Goal: Communication & Community: Answer question/provide support

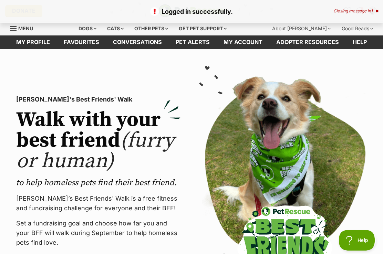
click at [194, 42] on link "Pet alerts" at bounding box center [193, 41] width 48 height 13
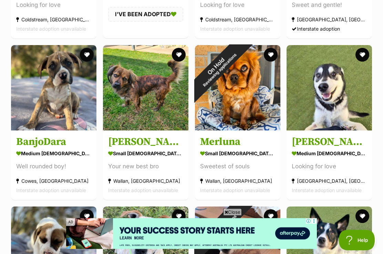
scroll to position [3005, 0]
click at [237, 91] on div "On Hold Reviewing applications" at bounding box center [217, 67] width 45 height 45
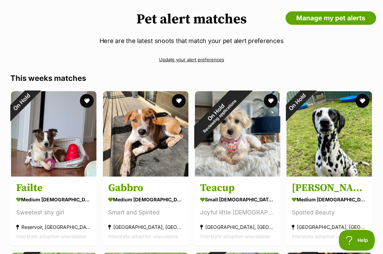
scroll to position [0, 0]
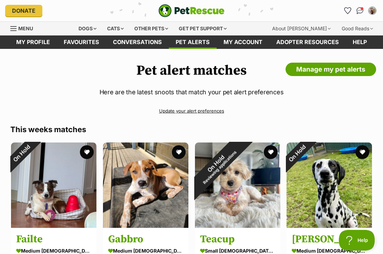
click at [246, 41] on link "My account" at bounding box center [243, 41] width 53 height 13
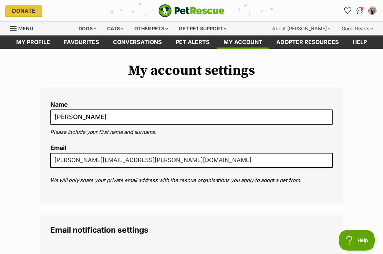
click at [189, 39] on link "Pet alerts" at bounding box center [193, 41] width 48 height 13
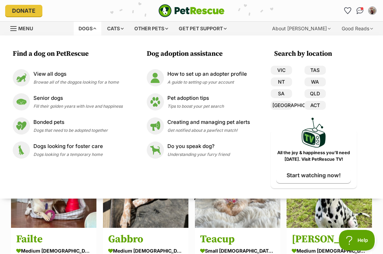
click at [19, 27] on span "Menu" at bounding box center [25, 28] width 15 height 6
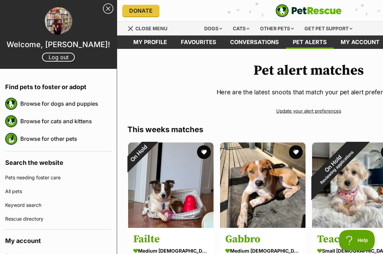
click at [355, 109] on link "Update your alert preferences" at bounding box center [308, 111] width 362 height 12
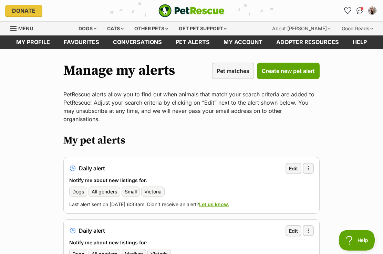
click at [187, 42] on link "Pet alerts" at bounding box center [193, 41] width 48 height 13
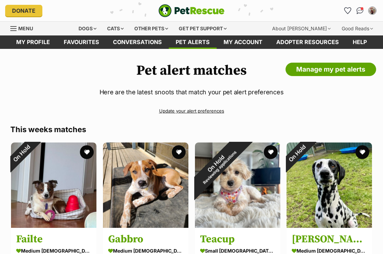
click at [372, 12] on img "My account" at bounding box center [372, 10] width 7 height 7
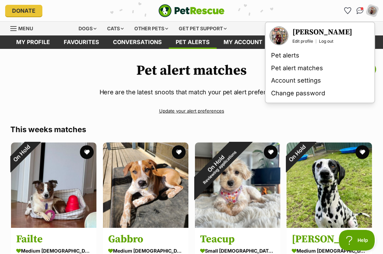
click at [311, 71] on link "Pet alert matches" at bounding box center [319, 68] width 103 height 13
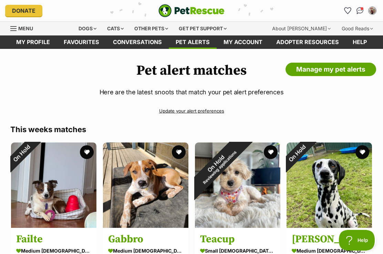
click at [360, 7] on img "Conversations" at bounding box center [359, 10] width 7 height 7
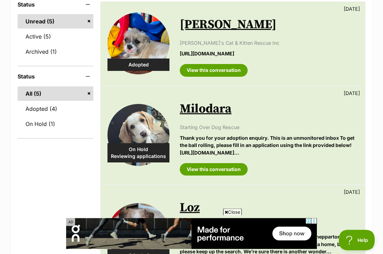
scroll to position [112, 0]
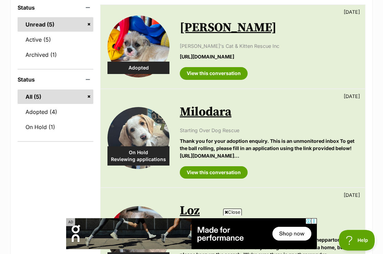
click at [141, 42] on img at bounding box center [138, 46] width 62 height 62
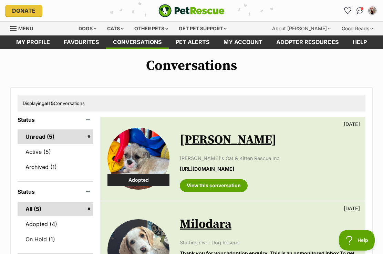
click at [42, 138] on link "Unread (5)" at bounding box center [56, 136] width 76 height 14
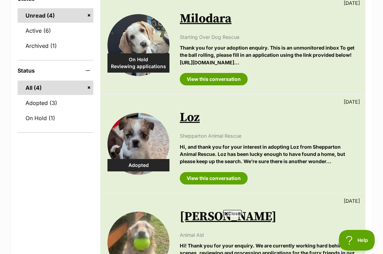
scroll to position [121, 0]
click at [41, 28] on link "Active (6)" at bounding box center [56, 31] width 76 height 14
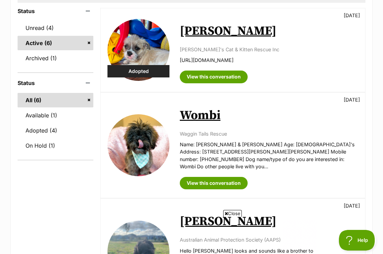
click at [206, 115] on link "Wombi" at bounding box center [200, 115] width 41 height 15
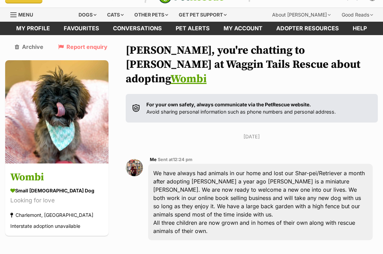
scroll to position [18, 0]
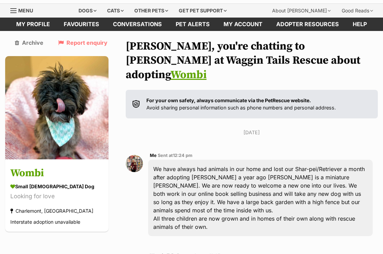
click at [305, 25] on link "Adopter resources" at bounding box center [307, 24] width 76 height 13
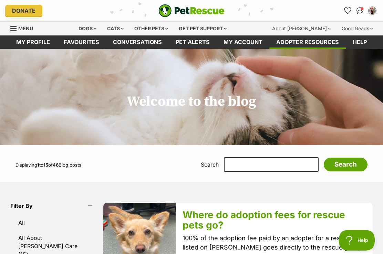
click at [242, 44] on link "My account" at bounding box center [243, 41] width 53 height 13
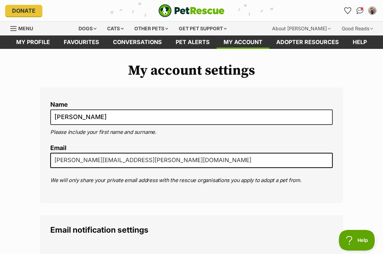
click at [359, 9] on img "Conversations" at bounding box center [359, 10] width 7 height 7
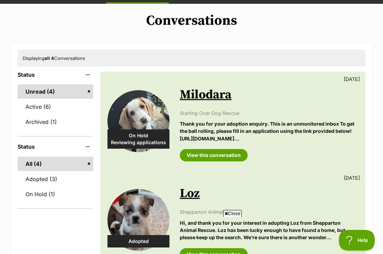
scroll to position [45, 0]
click at [53, 177] on link "Adopted (3)" at bounding box center [56, 179] width 76 height 14
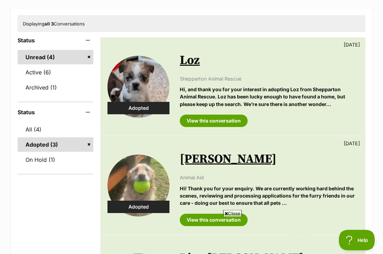
scroll to position [80, 0]
click at [38, 160] on link "On Hold (1)" at bounding box center [56, 160] width 76 height 14
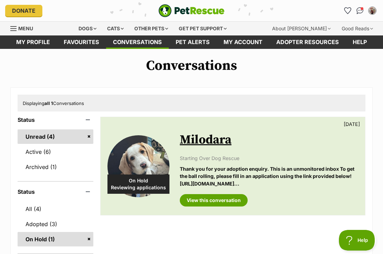
click at [32, 152] on link "Active (6)" at bounding box center [56, 152] width 76 height 14
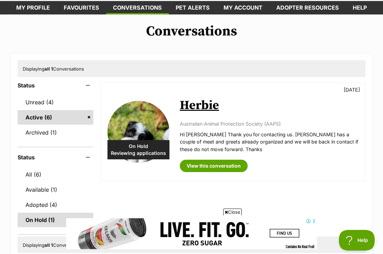
click at [139, 128] on img at bounding box center [138, 132] width 62 height 62
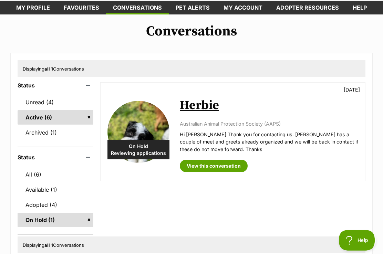
scroll to position [54, 0]
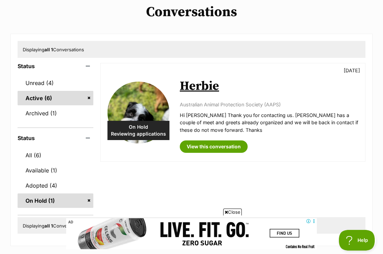
click at [37, 81] on link "Unread (4)" at bounding box center [56, 83] width 76 height 14
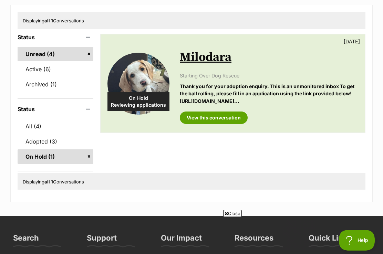
scroll to position [82, 0]
click at [34, 69] on link "Active (6)" at bounding box center [56, 69] width 76 height 14
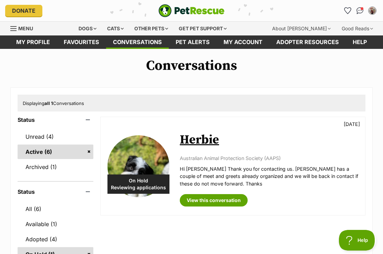
click at [26, 208] on link "All (6)" at bounding box center [56, 209] width 76 height 14
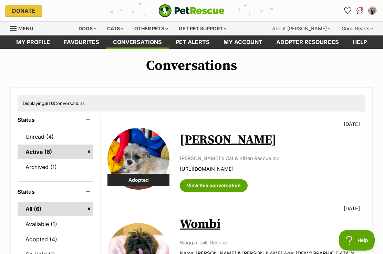
click at [146, 153] on img at bounding box center [138, 159] width 62 height 62
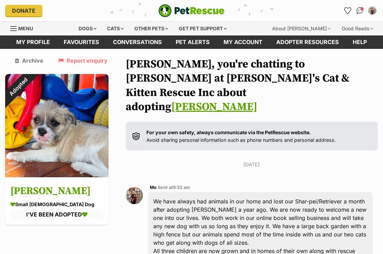
click at [31, 100] on div "Adopted" at bounding box center [18, 87] width 26 height 26
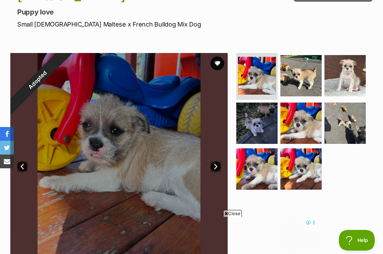
scroll to position [91, 0]
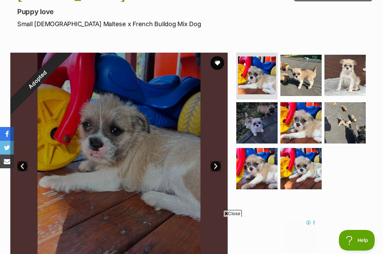
click at [65, 107] on div "Adopted" at bounding box center [37, 80] width 54 height 54
click at [302, 72] on img at bounding box center [300, 75] width 41 height 41
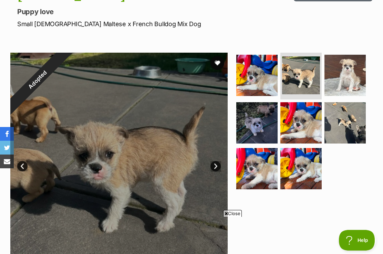
click at [215, 167] on link "Next" at bounding box center [215, 166] width 10 height 10
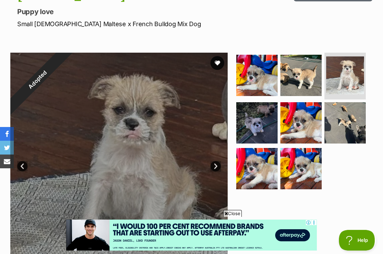
click at [214, 170] on link "Next" at bounding box center [215, 166] width 10 height 10
